Goal: Download file/media

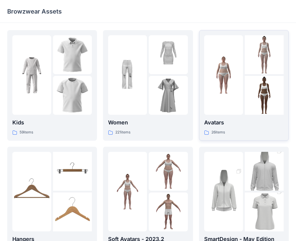
click at [260, 125] on p "Avatars" at bounding box center [243, 122] width 79 height 8
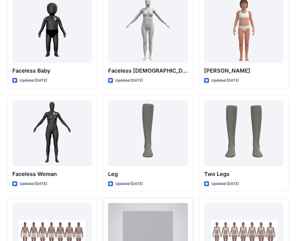
scroll to position [301, 0]
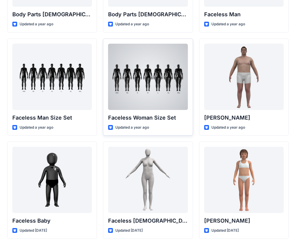
click at [168, 127] on div "Updated a year ago" at bounding box center [147, 127] width 79 height 6
click at [156, 86] on div at bounding box center [147, 77] width 79 height 66
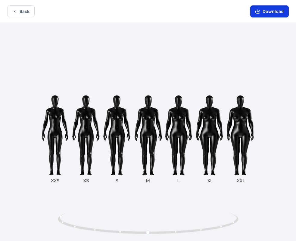
click at [265, 14] on button "Download" at bounding box center [269, 11] width 39 height 12
click at [14, 9] on icon "button" at bounding box center [14, 11] width 5 height 5
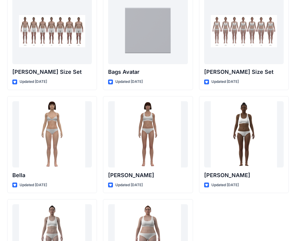
scroll to position [718, 0]
